Goal: Use online tool/utility: Utilize a website feature to perform a specific function

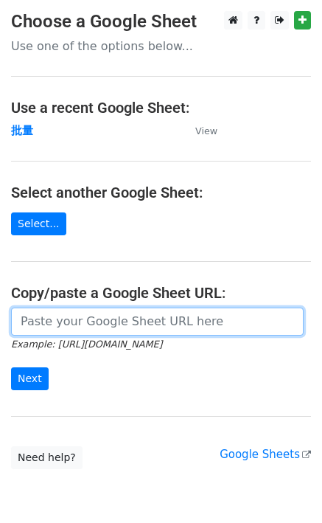
click at [32, 316] on input "url" at bounding box center [157, 321] width 293 height 28
paste input "https://docs.google.com/spreadsheets/d/1OdUcEapwDADx0zbrvSCU0vXH1fP2oNqM76vy0e6…"
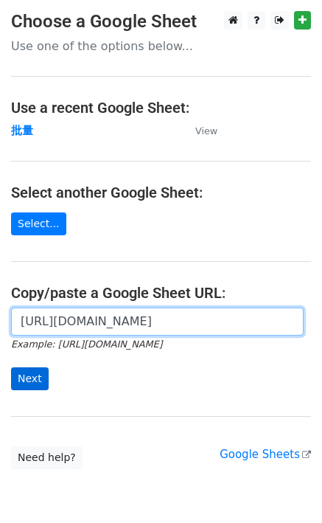
type input "https://docs.google.com/spreadsheets/d/1OdUcEapwDADx0zbrvSCU0vXH1fP2oNqM76vy0e6…"
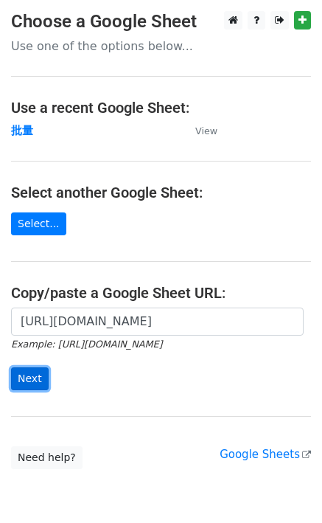
click at [25, 375] on input "Next" at bounding box center [30, 378] width 38 height 23
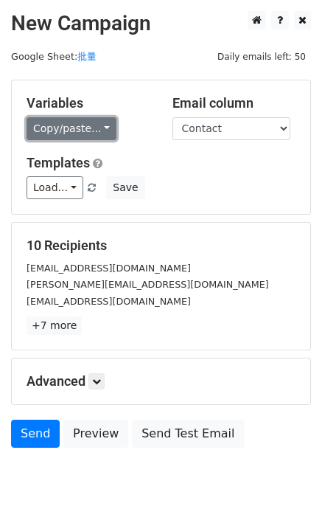
click at [58, 132] on link "Copy/paste..." at bounding box center [72, 128] width 90 height 23
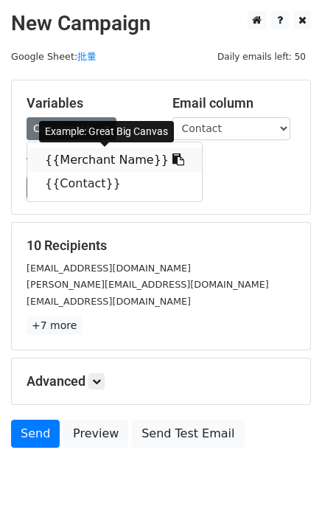
click at [62, 153] on link "{{Merchant Name}}" at bounding box center [114, 160] width 175 height 24
